Goal: Check status: Check status

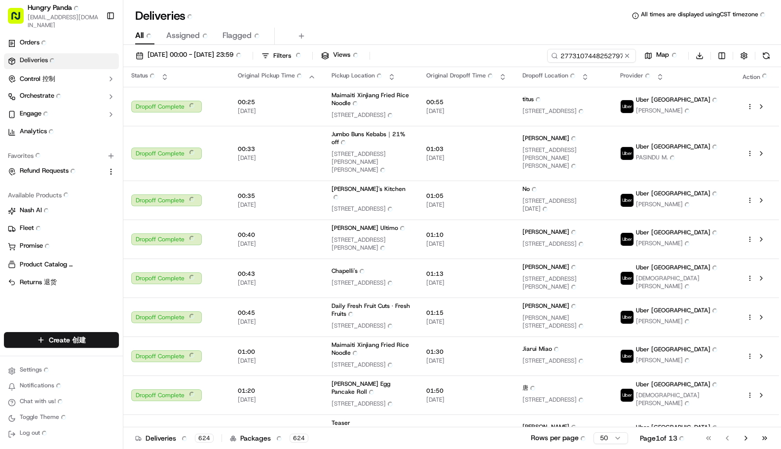
type input "2773107448252797761675"
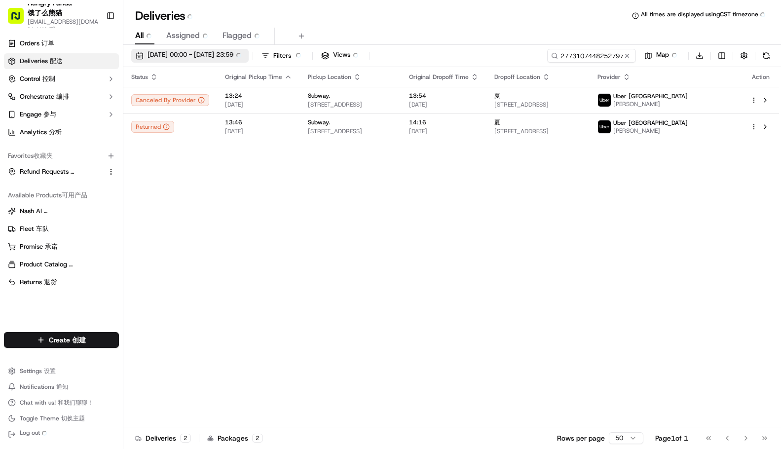
click at [201, 52] on span "[DATE] 00:00 - [DATE] 23:59 [DATE] 00:00 - [DATE] 23:59" at bounding box center [196, 55] width 97 height 11
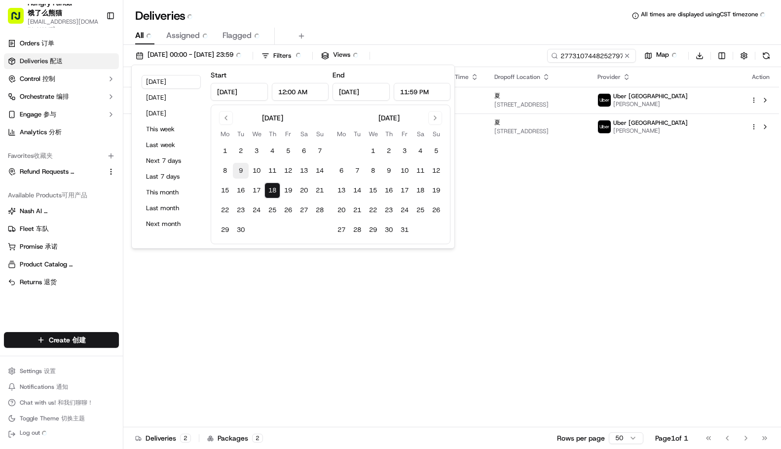
click at [241, 170] on button "9" at bounding box center [241, 171] width 16 height 16
type input "[DATE]"
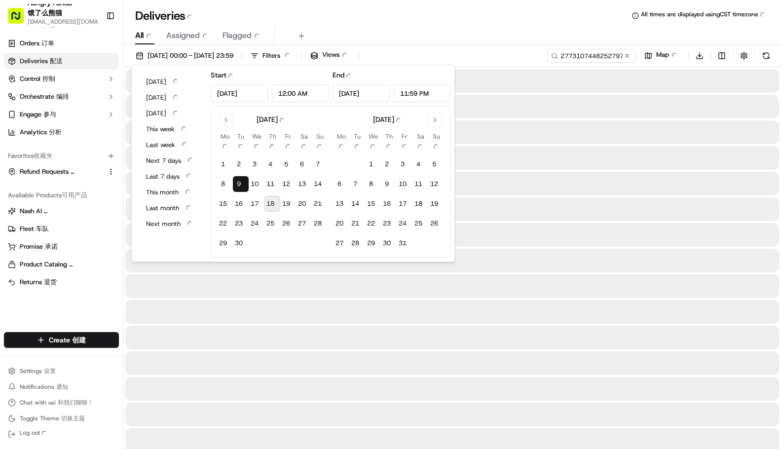
click at [243, 215] on tbody "1 1 2 2 3 3 4 4 5 5 6 6 7 7 8 8 9 9 10 10 11 11 12 12 13 13 14 14 15 15 16 16 1…" at bounding box center [272, 202] width 111 height 99
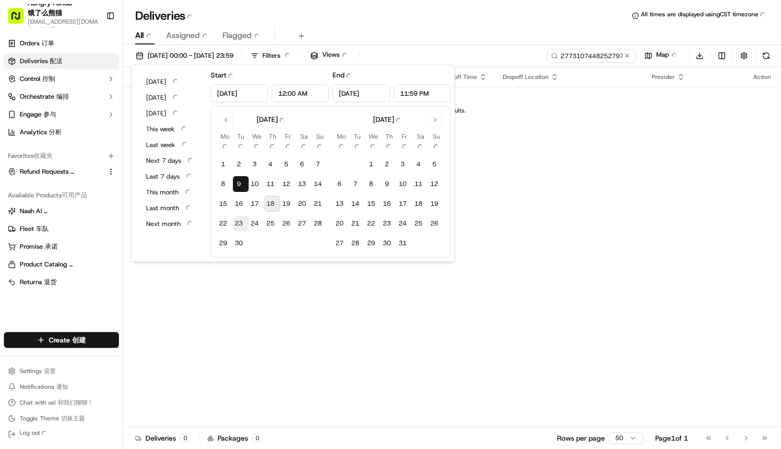
click at [240, 229] on button "23 23" at bounding box center [241, 224] width 16 height 16
type input "[DATE]"
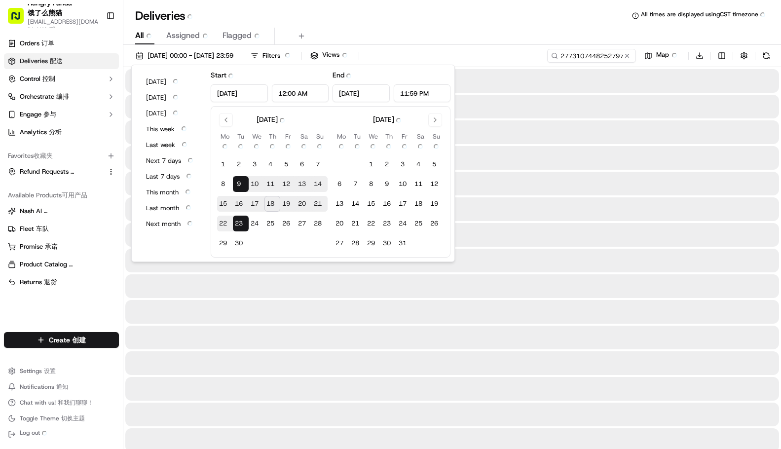
click at [245, 329] on div at bounding box center [452, 338] width 654 height 24
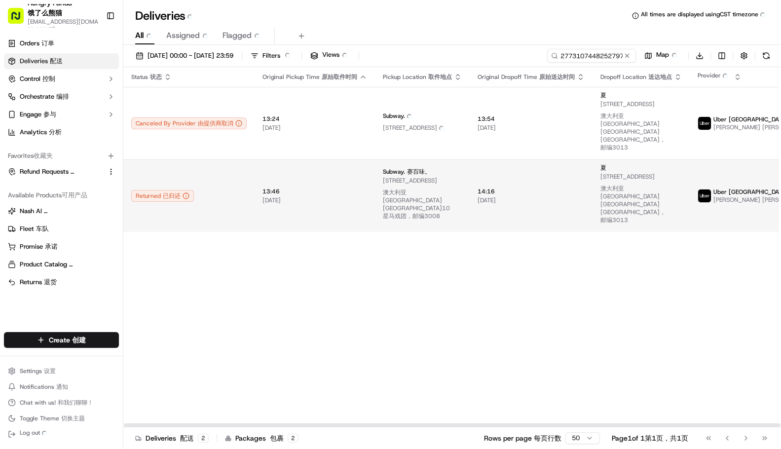
click at [235, 190] on div "Returned Returned 已归还" at bounding box center [189, 196] width 116 height 12
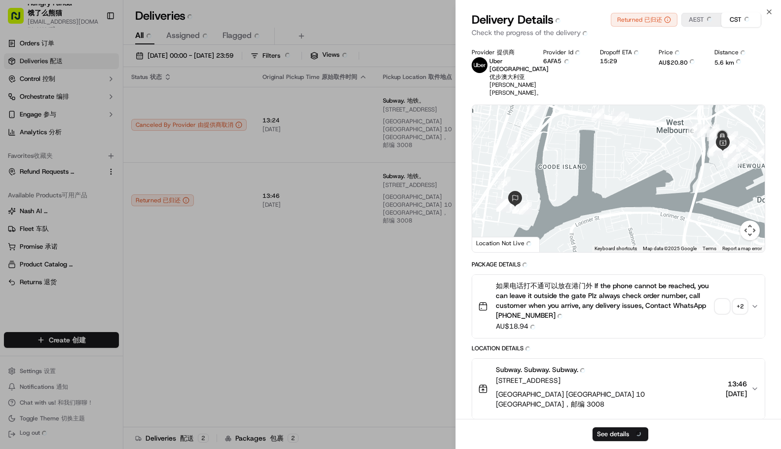
click at [722, 262] on div "Package Details Package Details" at bounding box center [619, 266] width 294 height 11
click at [723, 306] on div "如果电话打不通可以放在港门外 If the phone cannot be reached, you can leave it outside the gat…" at bounding box center [614, 306] width 273 height 51
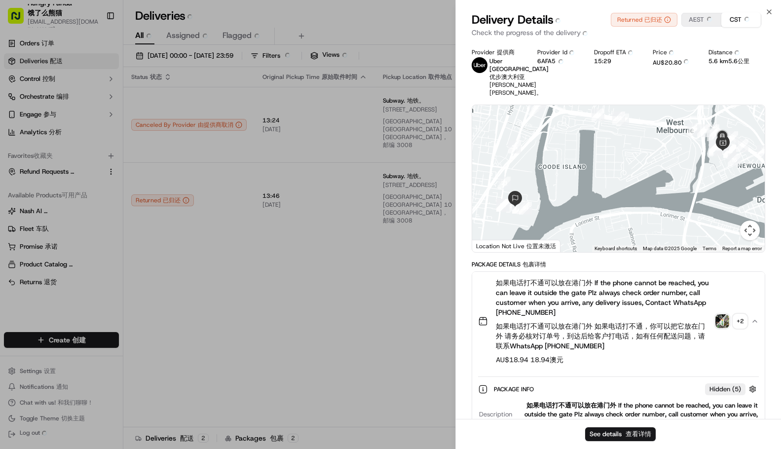
click at [723, 311] on div "如果电话打不通可以放在港门外 If the phone cannot be reached, you can leave it outside the gat…" at bounding box center [614, 321] width 273 height 87
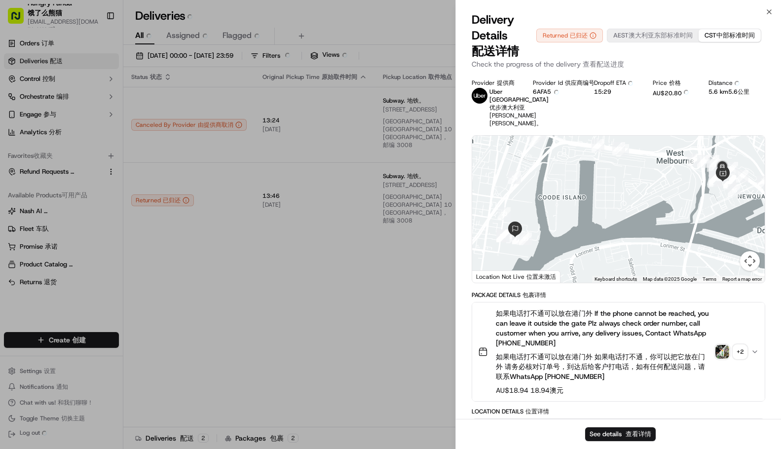
click at [718, 359] on img "button" at bounding box center [723, 352] width 14 height 14
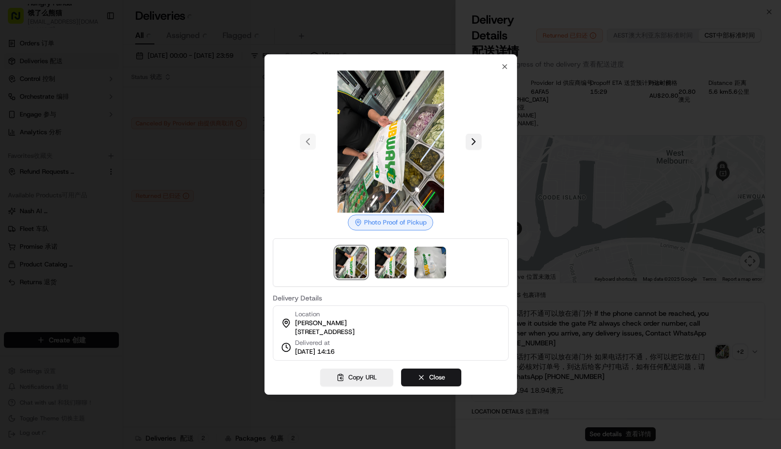
click at [473, 135] on button at bounding box center [474, 142] width 16 height 16
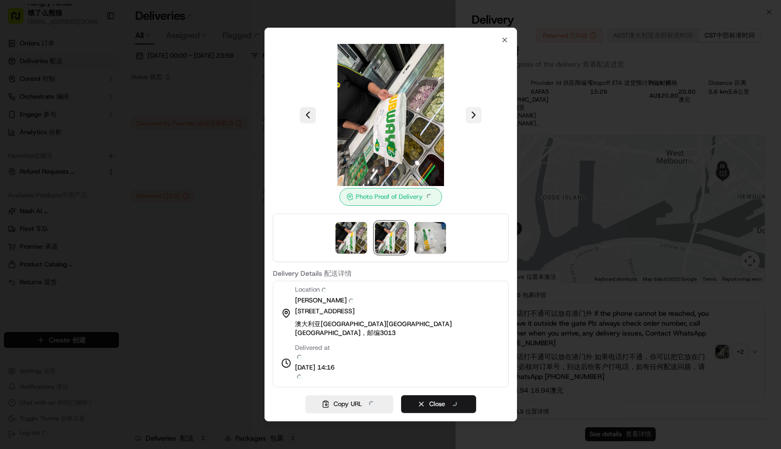
click at [473, 135] on div at bounding box center [391, 115] width 236 height 142
click at [473, 119] on button at bounding box center [474, 115] width 16 height 16
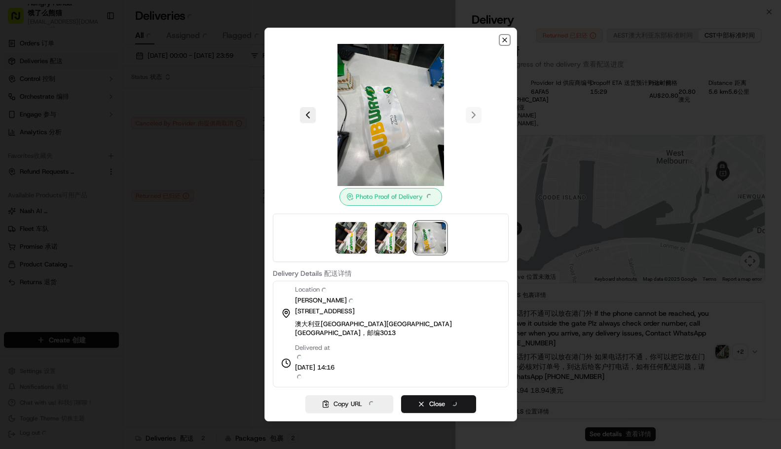
click at [508, 44] on icon "button" at bounding box center [505, 40] width 8 height 8
